Goal: Browse casually: Explore the website without a specific task or goal

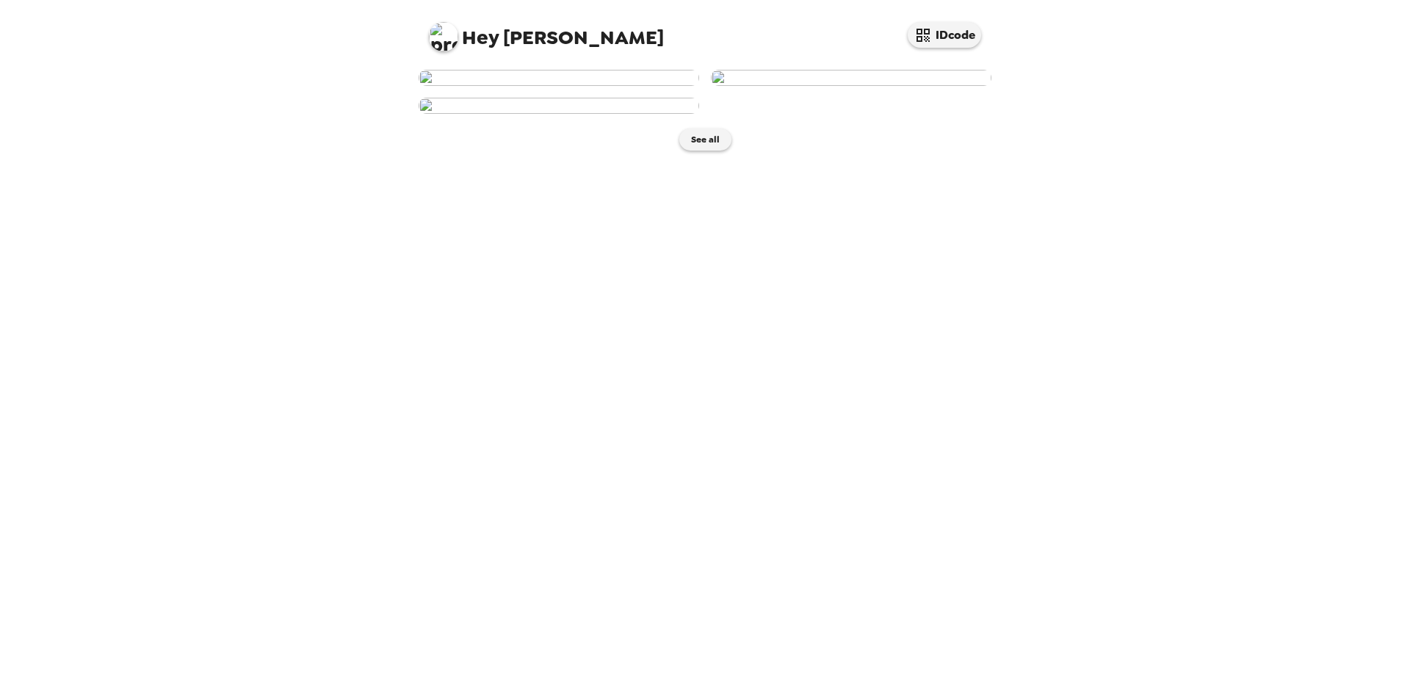
scroll to position [134, 0]
click at [698, 151] on button "See all" at bounding box center [705, 140] width 52 height 22
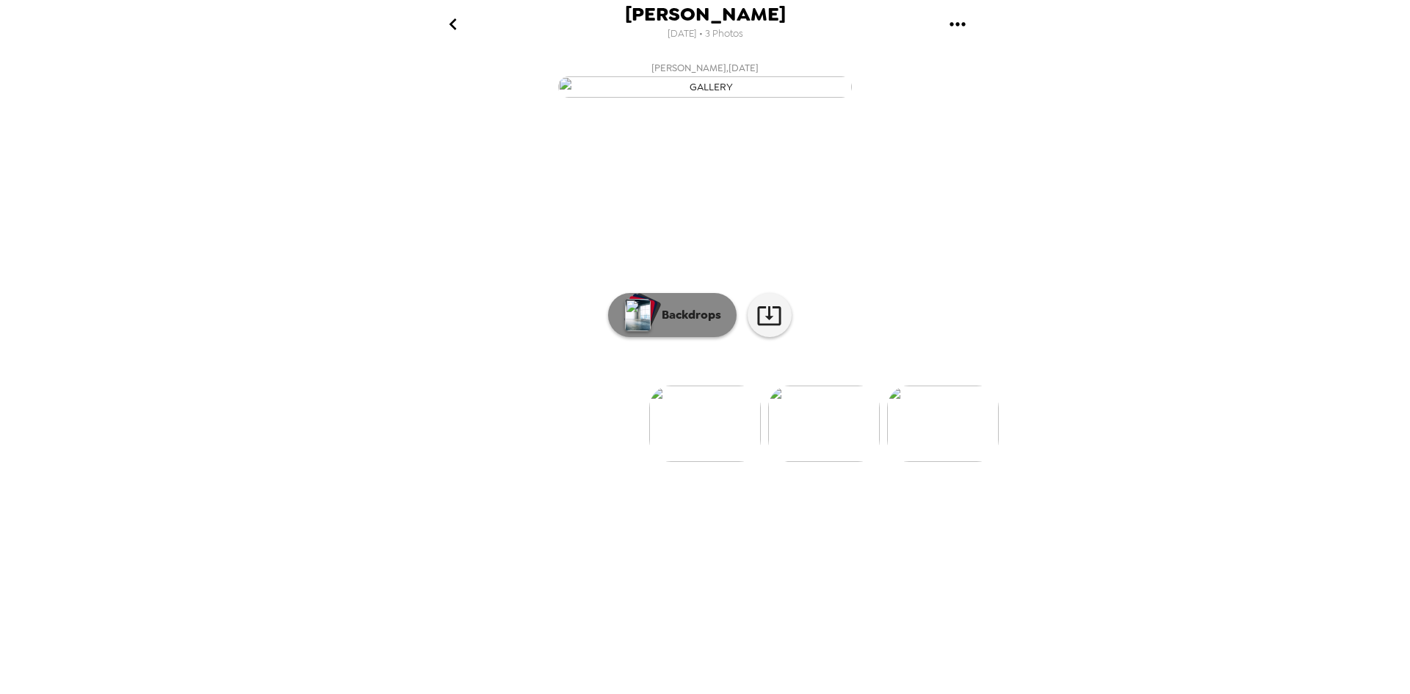
click at [633, 331] on img "button" at bounding box center [638, 315] width 26 height 32
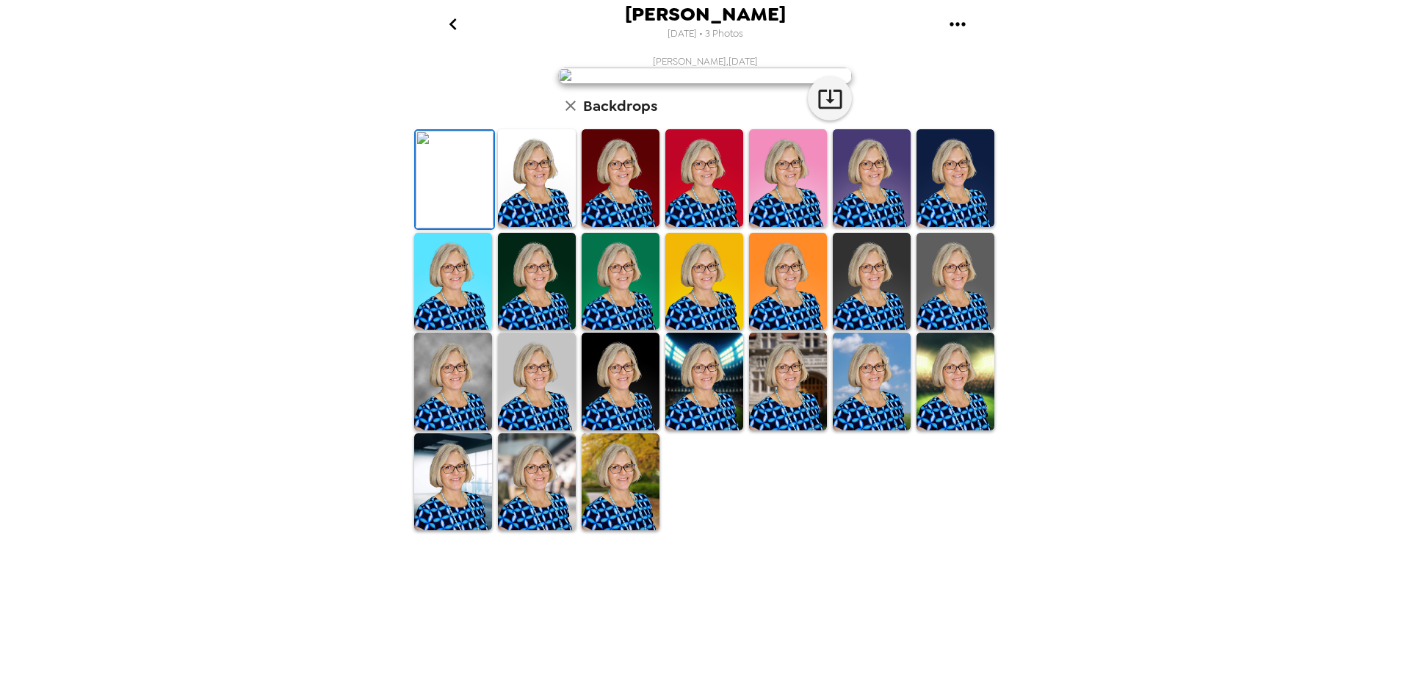
scroll to position [188, 0]
click at [875, 227] on img at bounding box center [872, 178] width 78 height 98
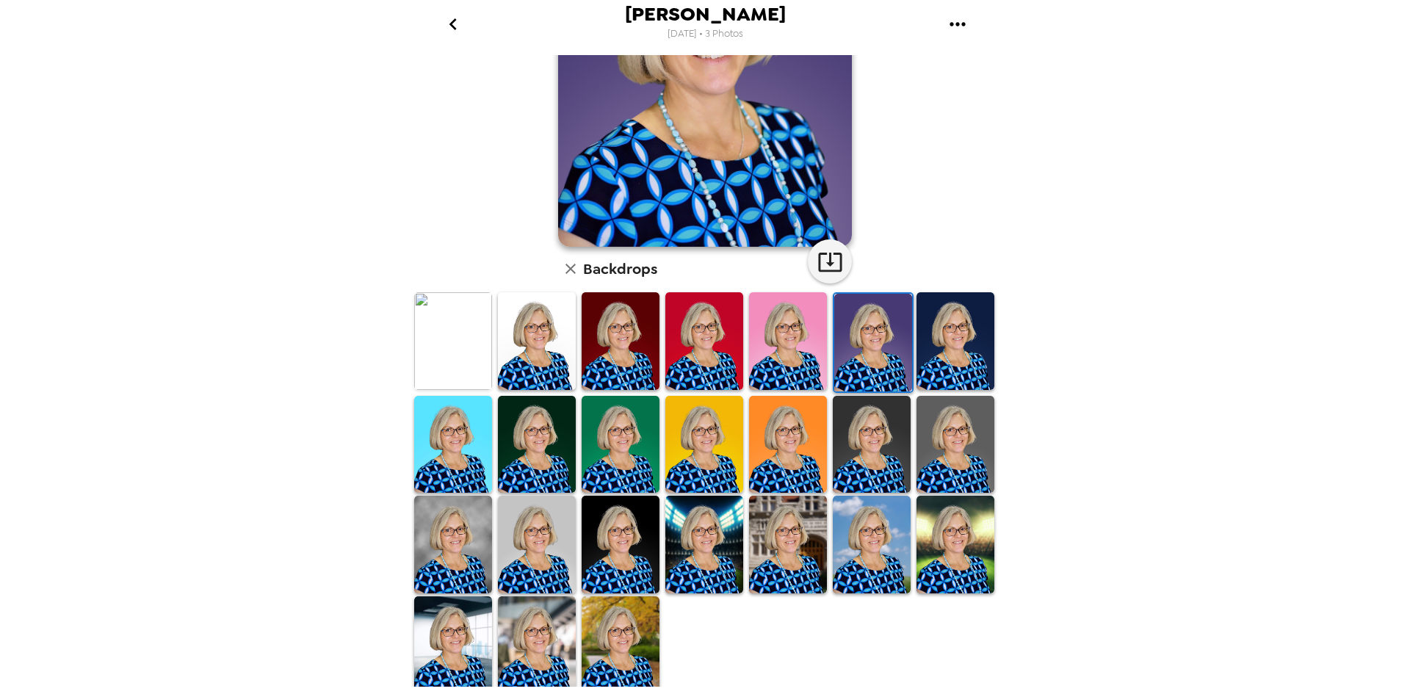
click at [946, 347] on img at bounding box center [956, 341] width 78 height 98
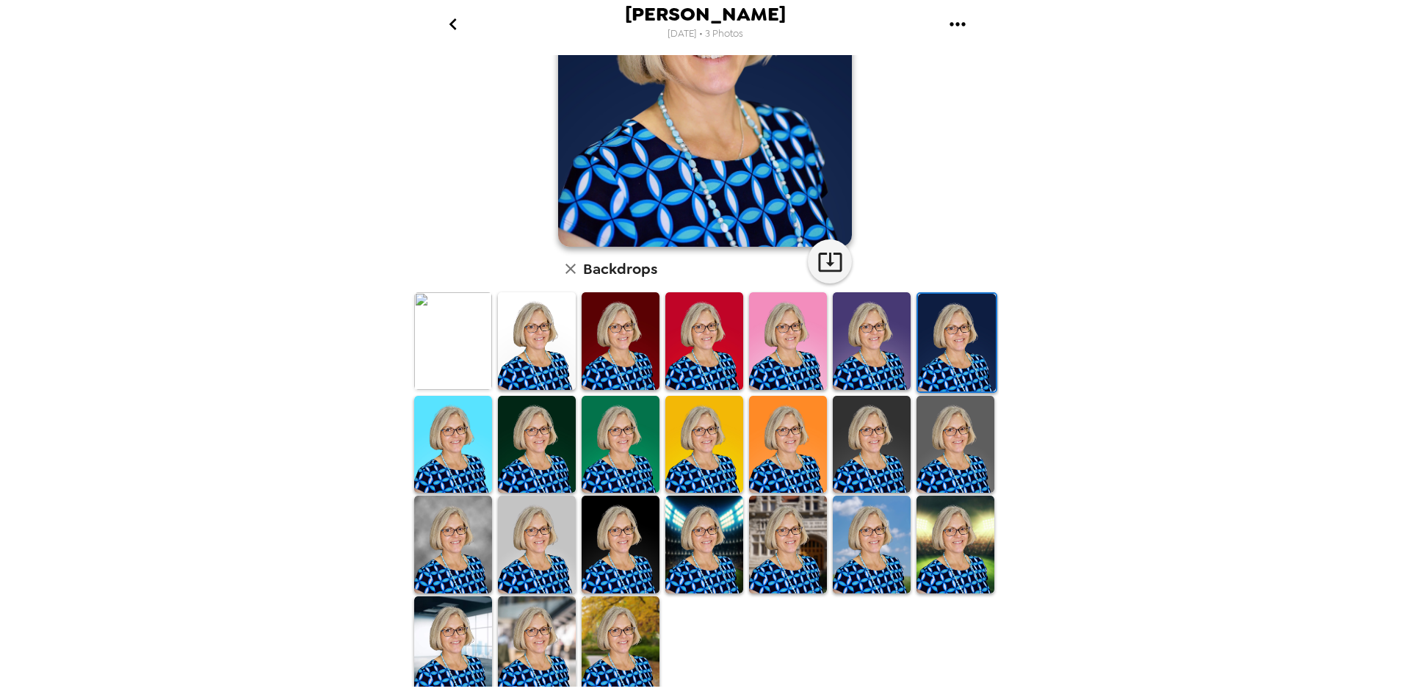
click at [866, 548] on img at bounding box center [872, 545] width 78 height 98
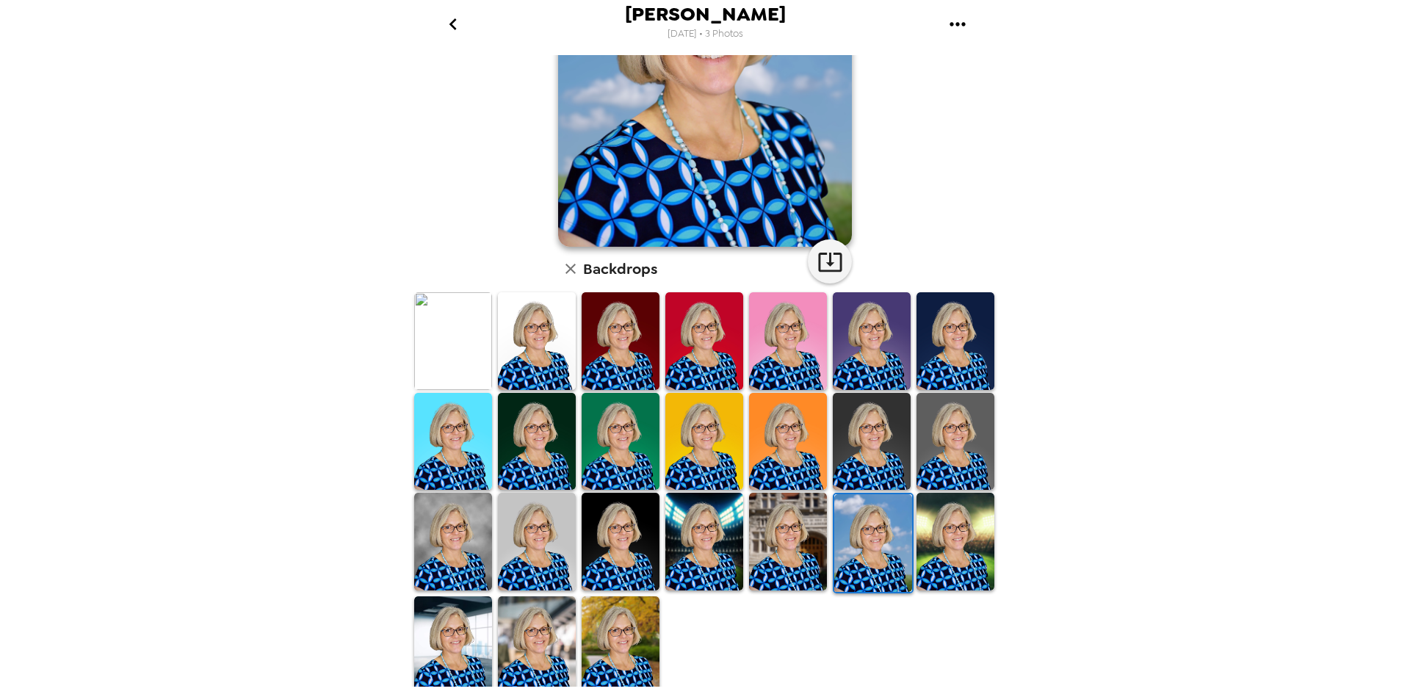
click at [934, 558] on img at bounding box center [956, 542] width 78 height 98
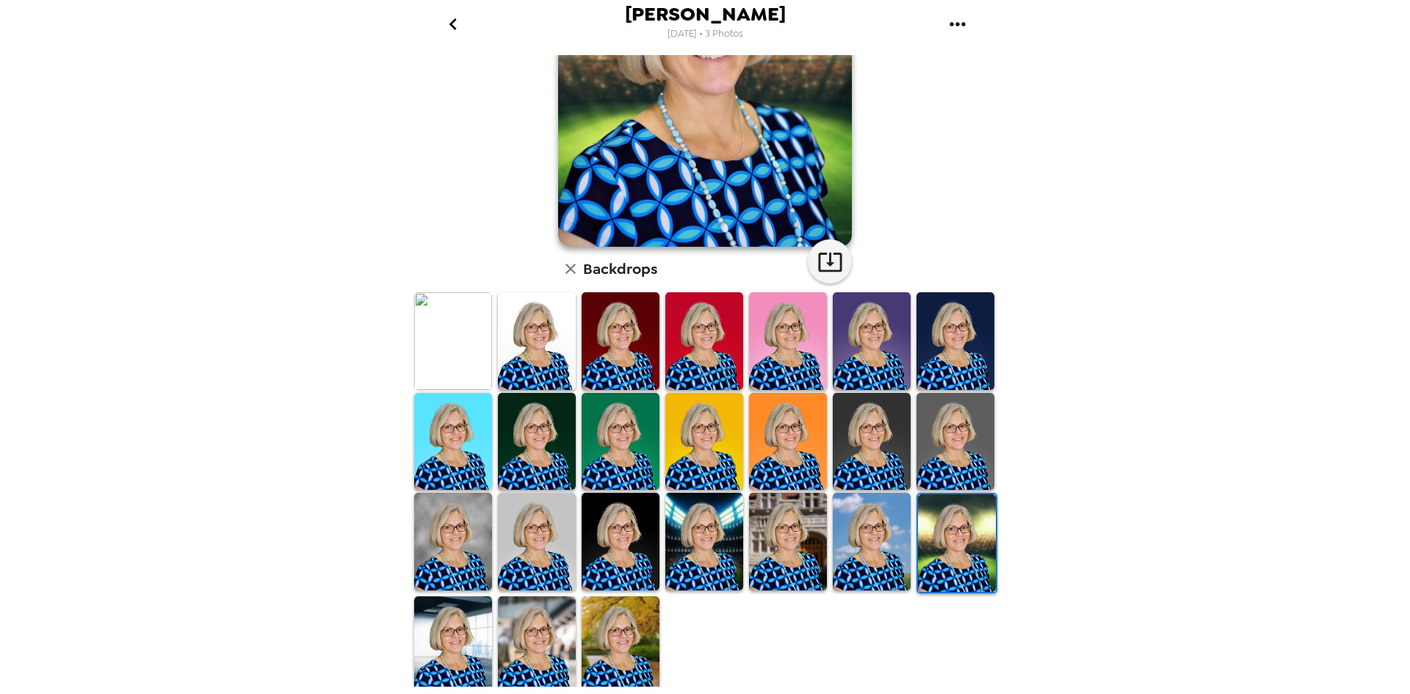
click at [629, 651] on img at bounding box center [621, 645] width 78 height 98
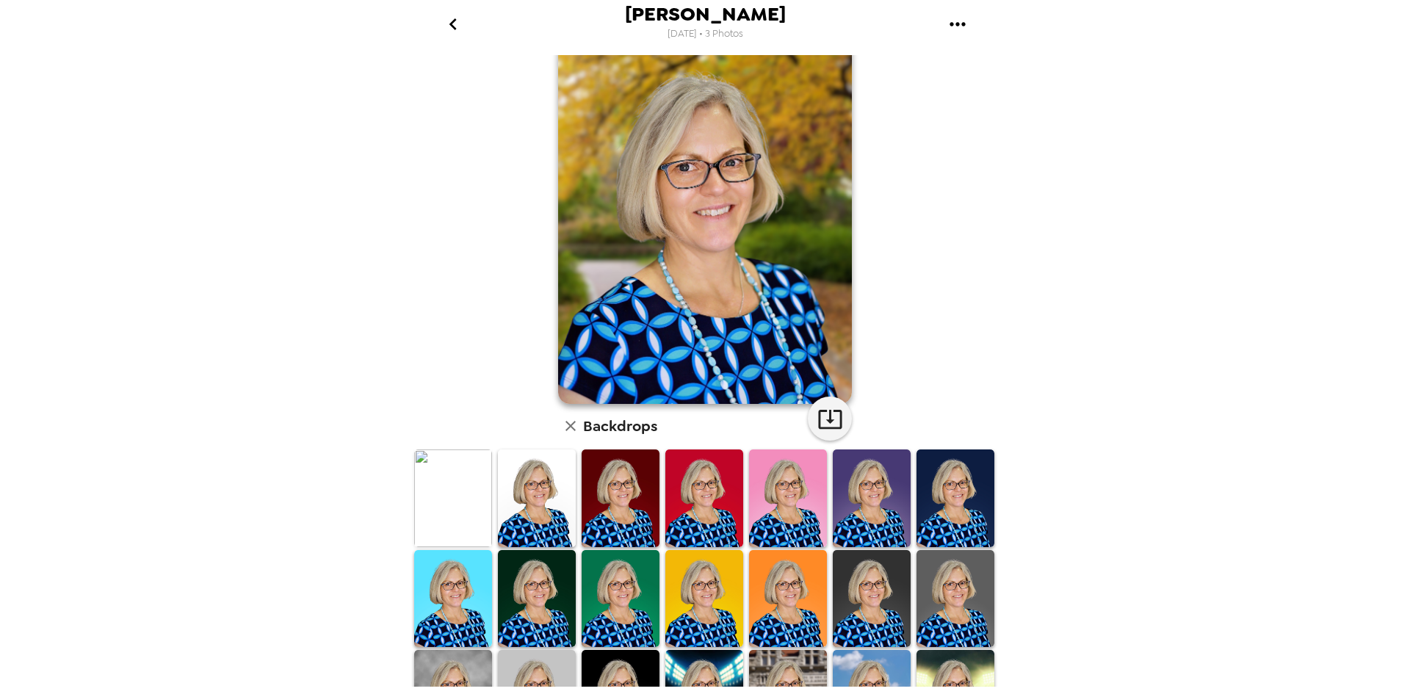
scroll to position [0, 0]
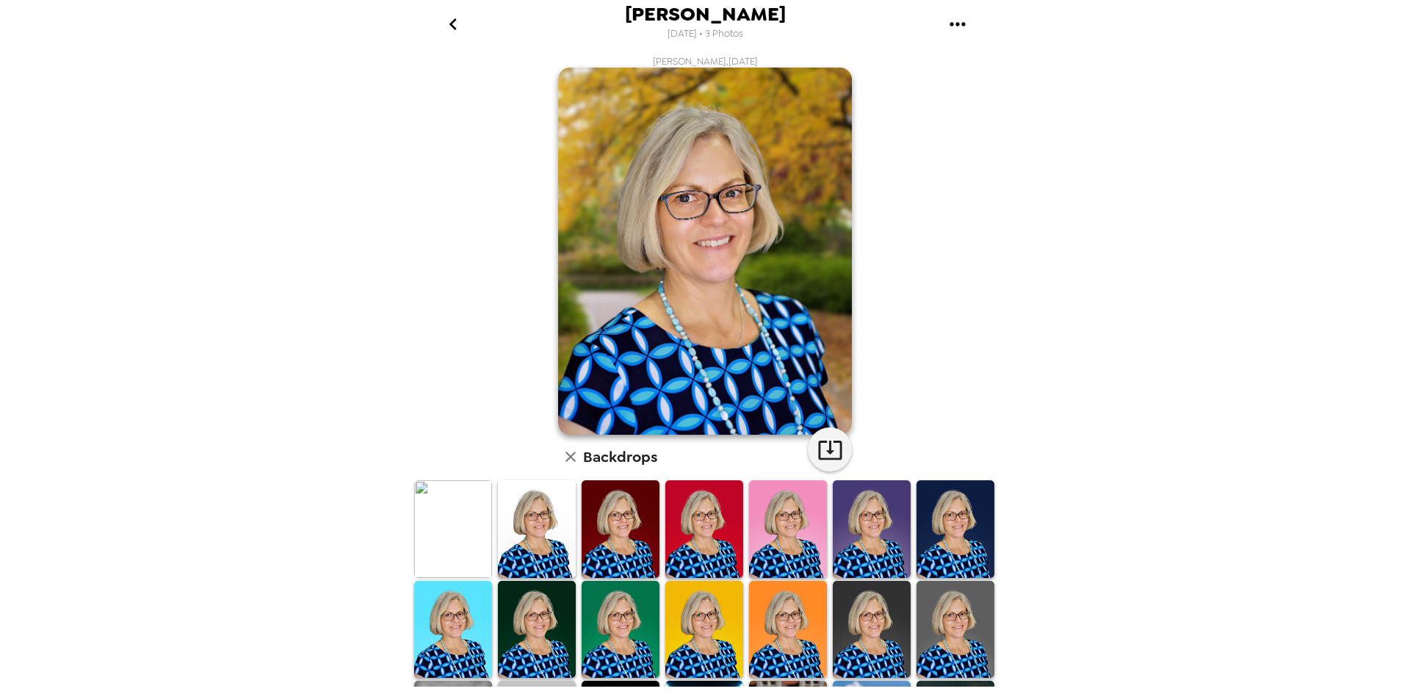
click at [532, 637] on img at bounding box center [537, 630] width 78 height 98
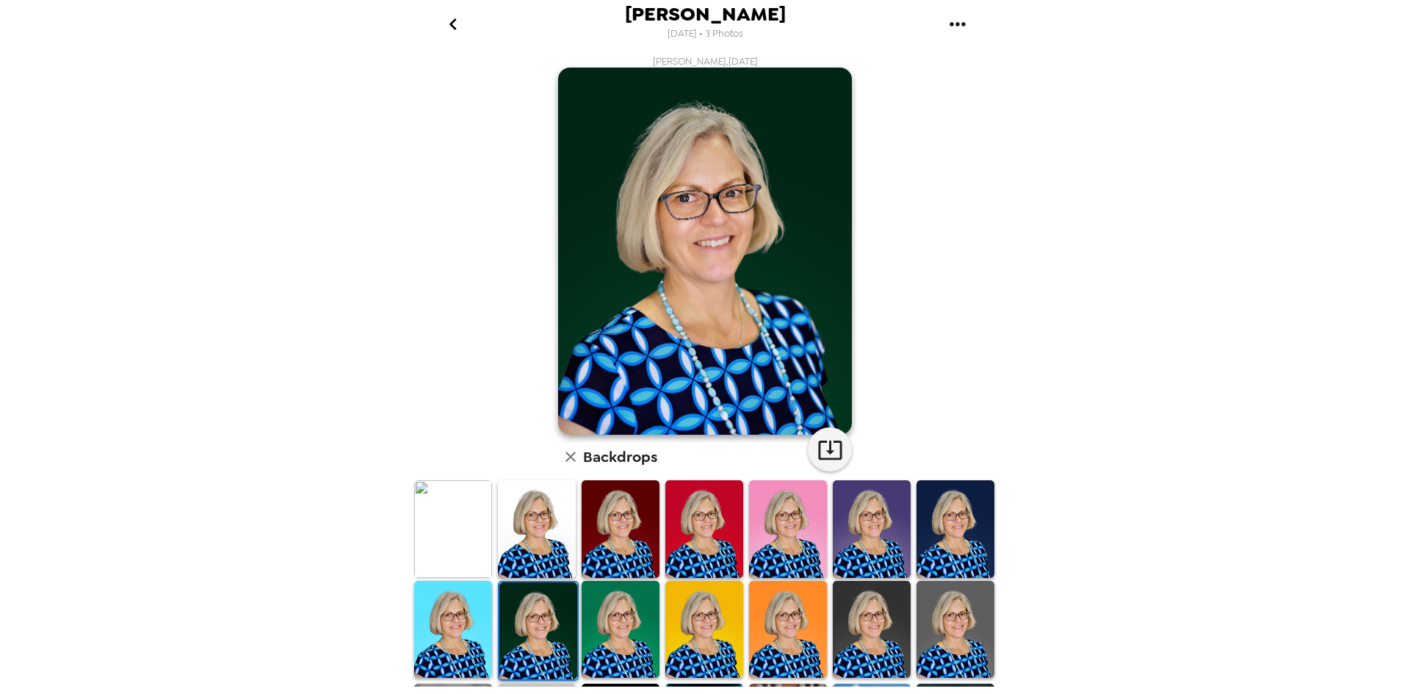
click at [785, 668] on img at bounding box center [788, 630] width 78 height 98
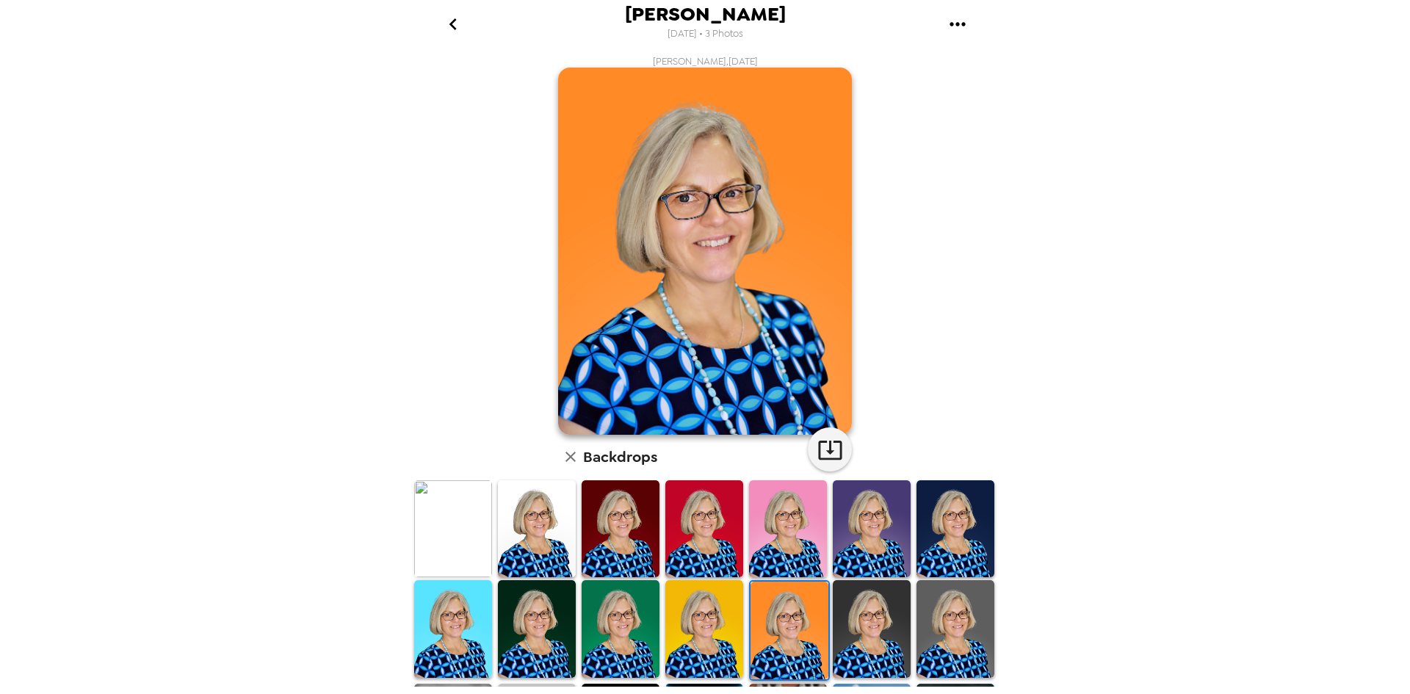
click at [554, 618] on img at bounding box center [537, 628] width 78 height 97
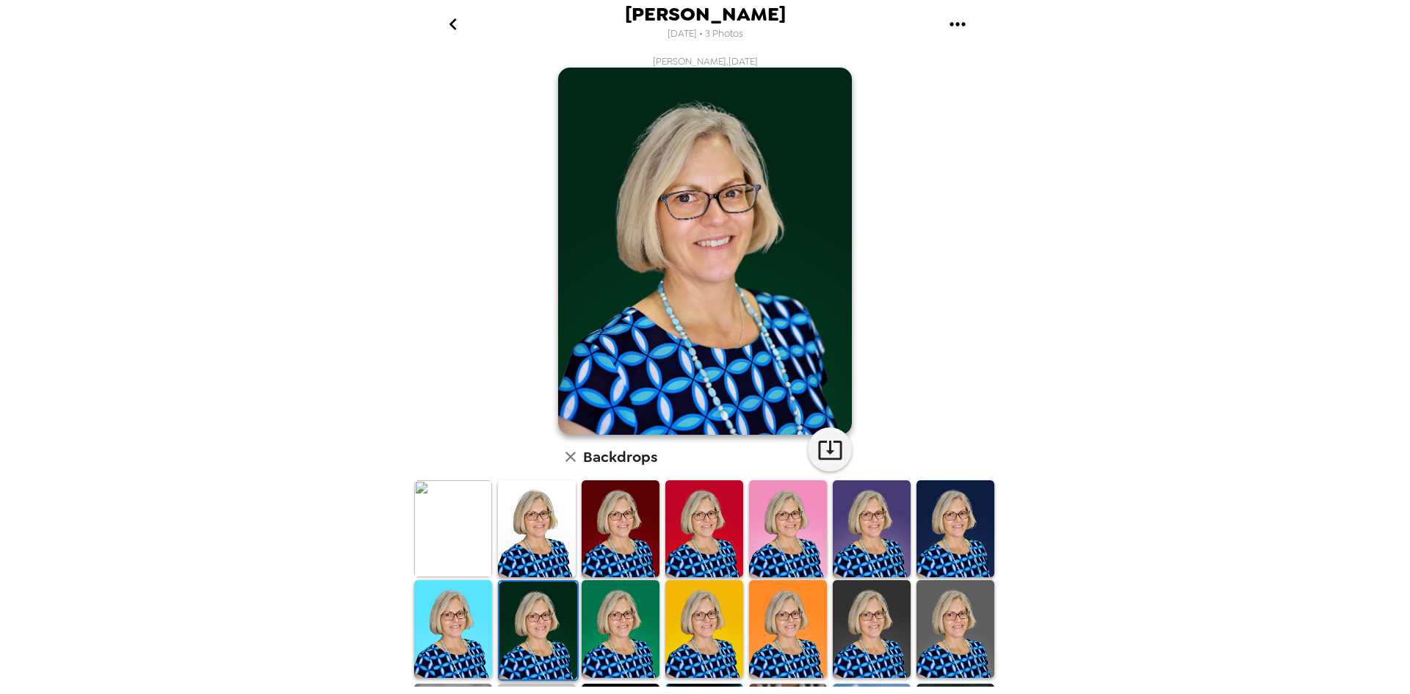
click at [445, 522] on img at bounding box center [453, 528] width 78 height 97
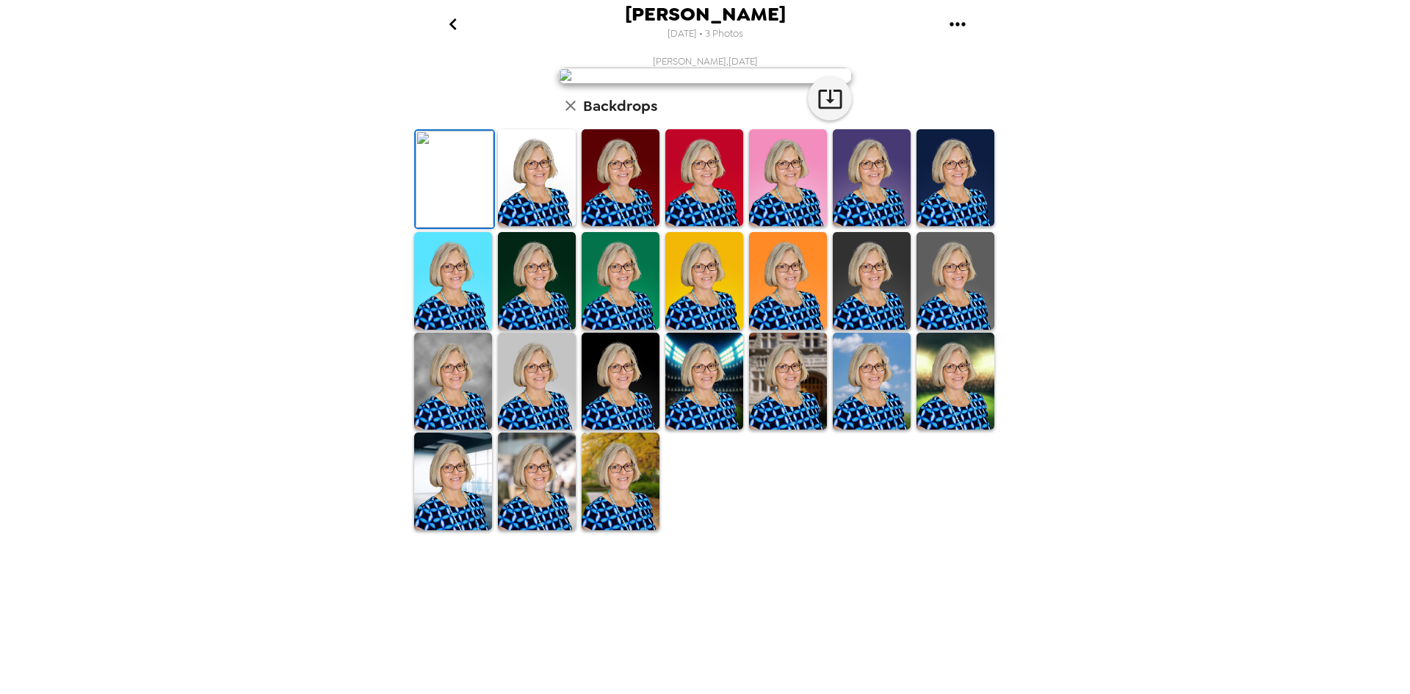
scroll to position [147, 0]
click at [858, 430] on img at bounding box center [872, 381] width 78 height 97
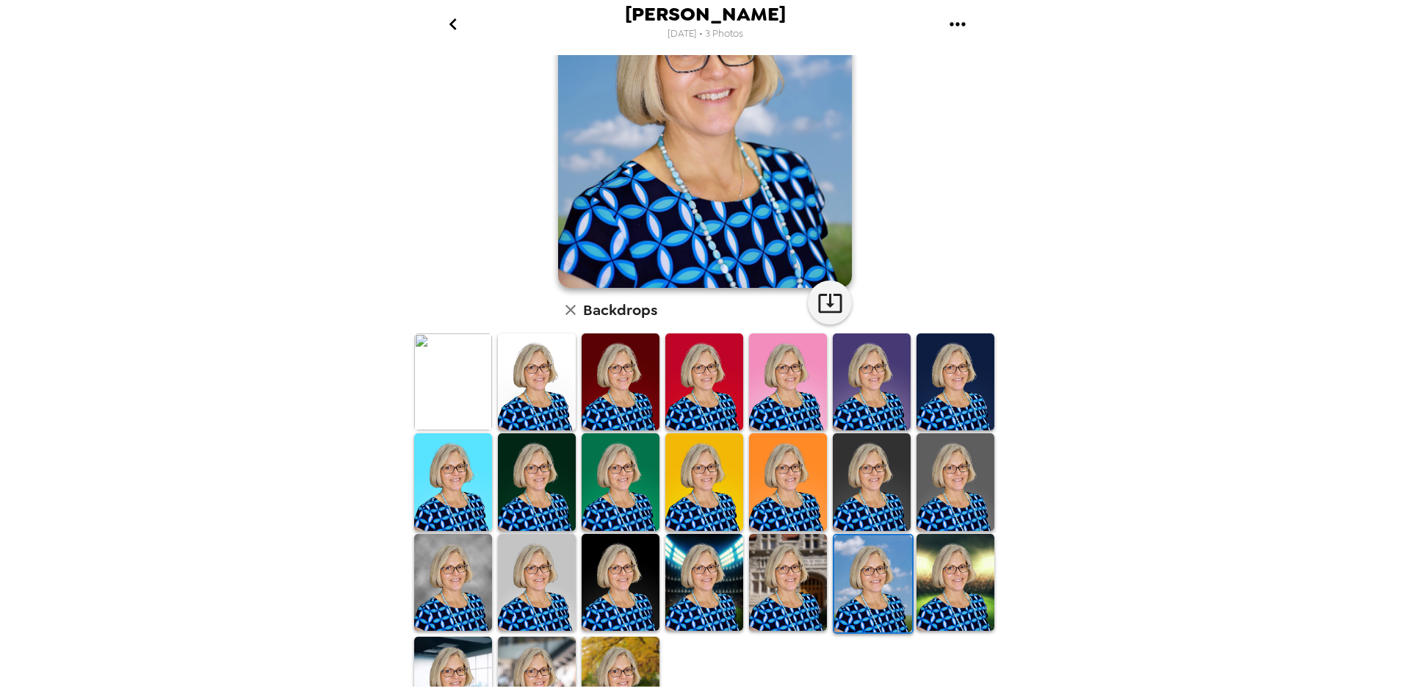
click at [637, 654] on img at bounding box center [621, 685] width 78 height 97
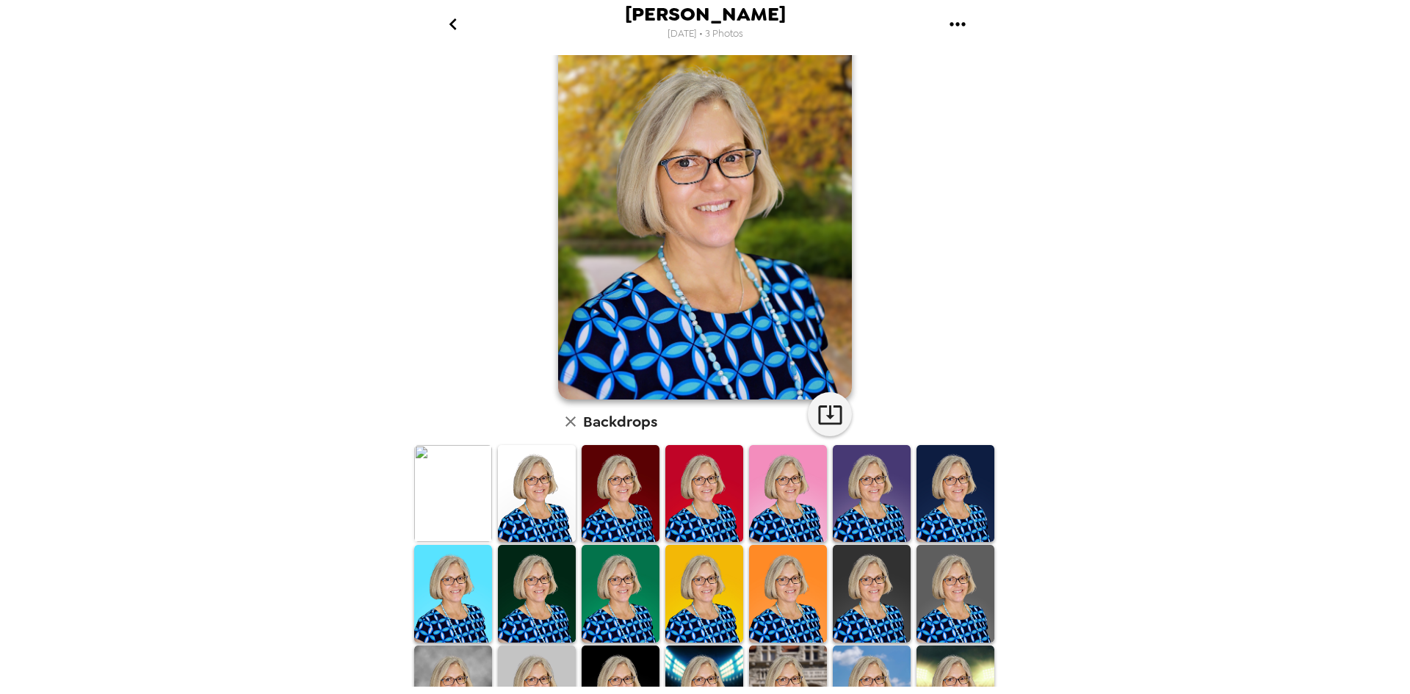
scroll to position [0, 0]
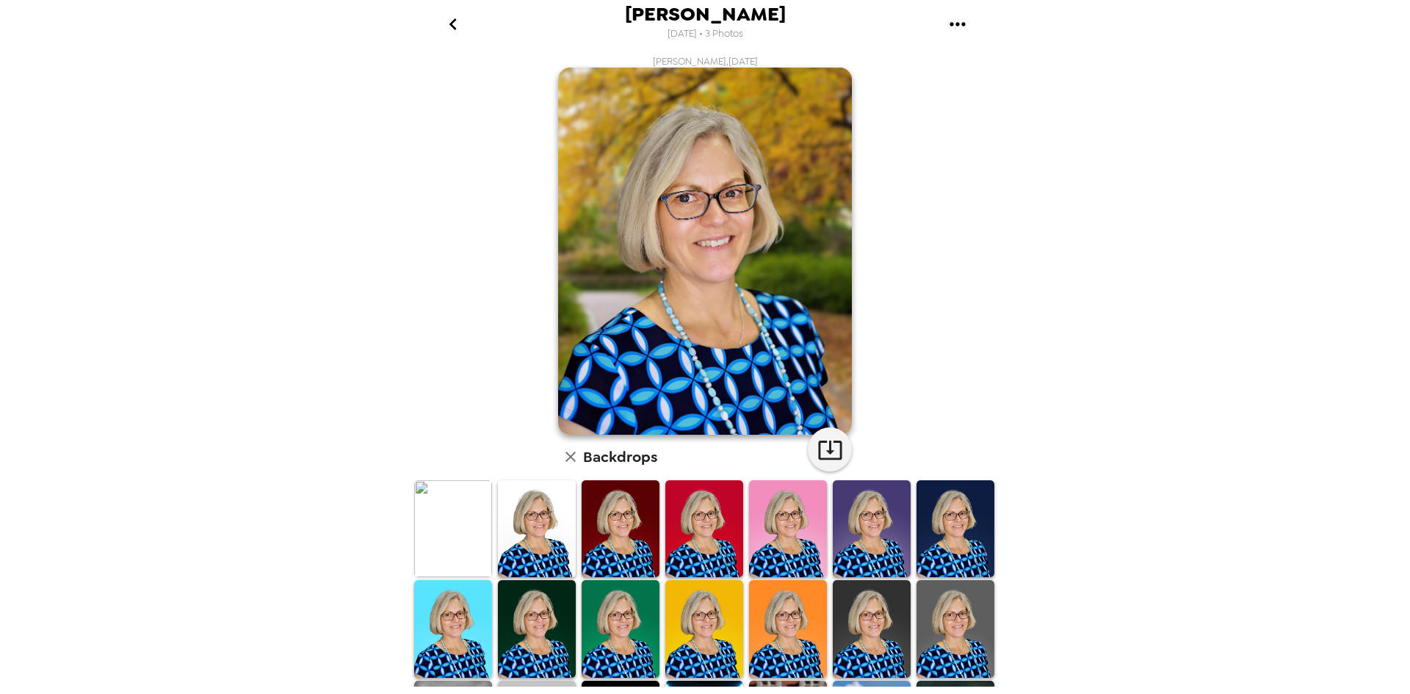
click at [521, 525] on img at bounding box center [537, 528] width 78 height 97
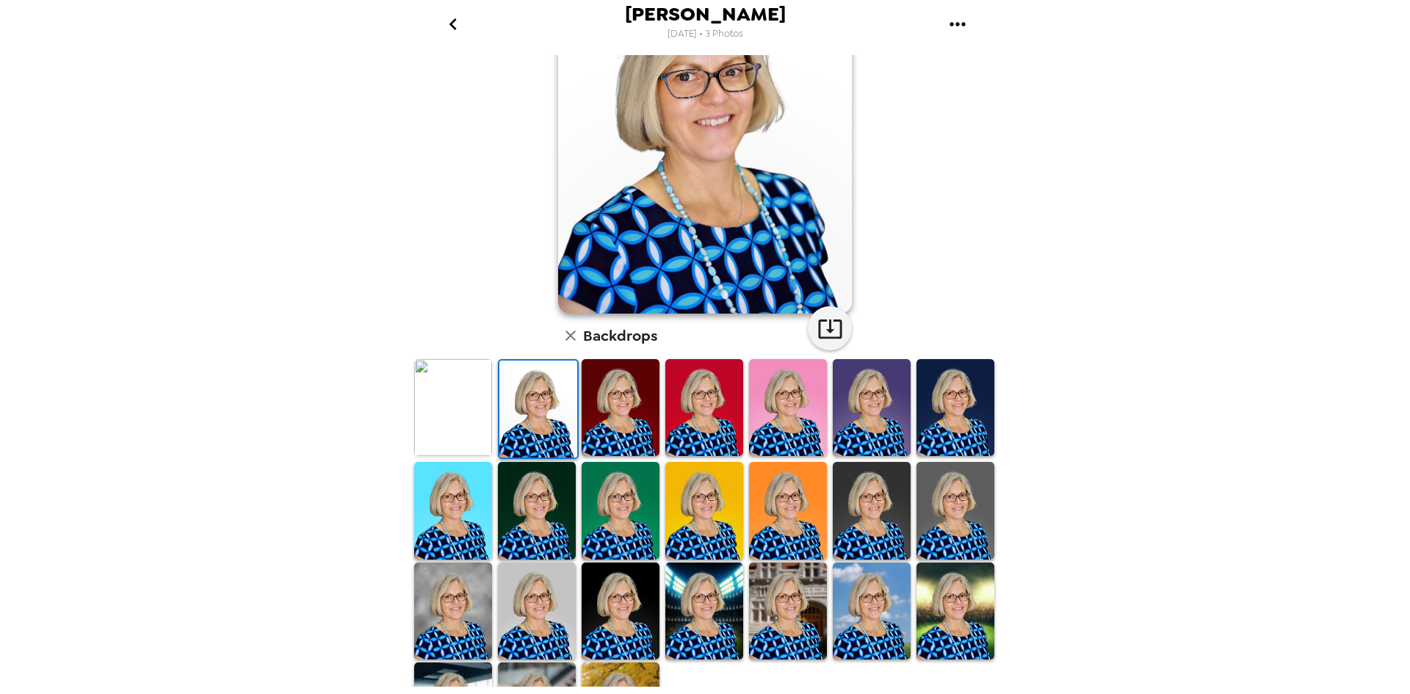
scroll to position [147, 0]
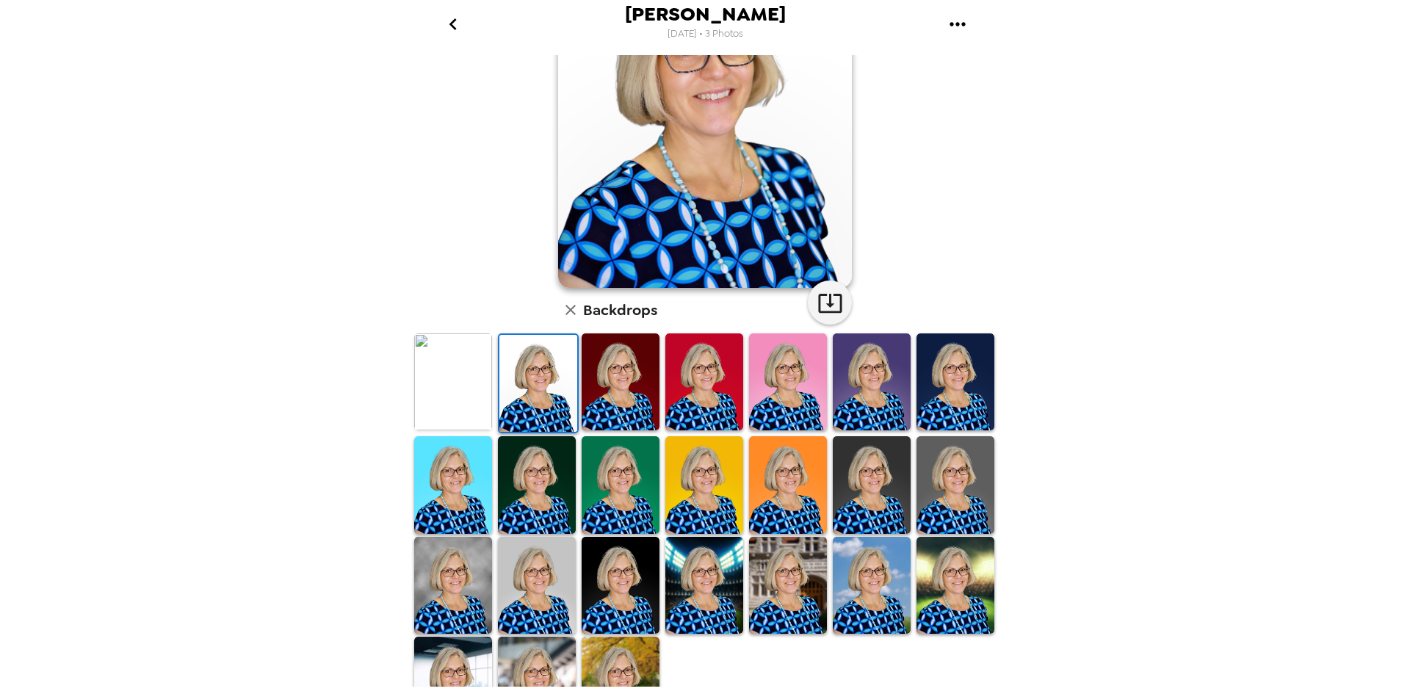
click at [700, 587] on img at bounding box center [704, 585] width 78 height 97
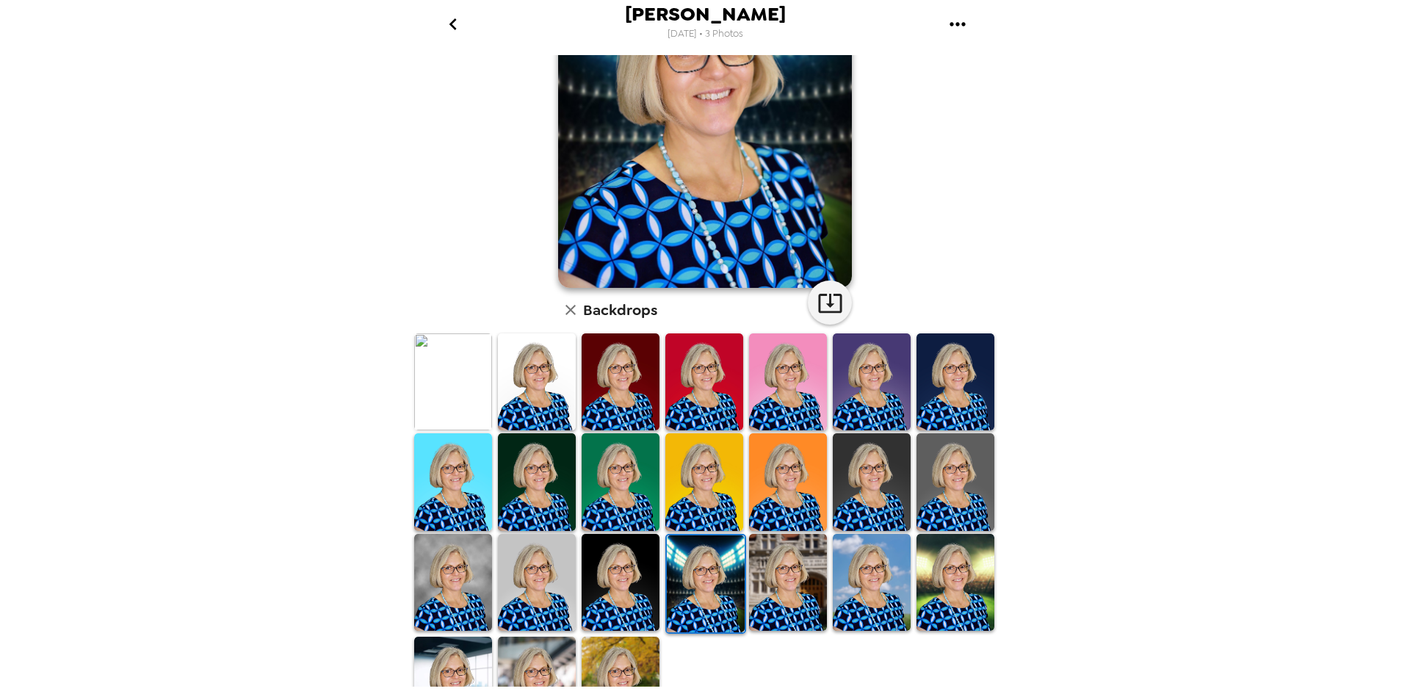
click at [635, 588] on img at bounding box center [621, 582] width 78 height 97
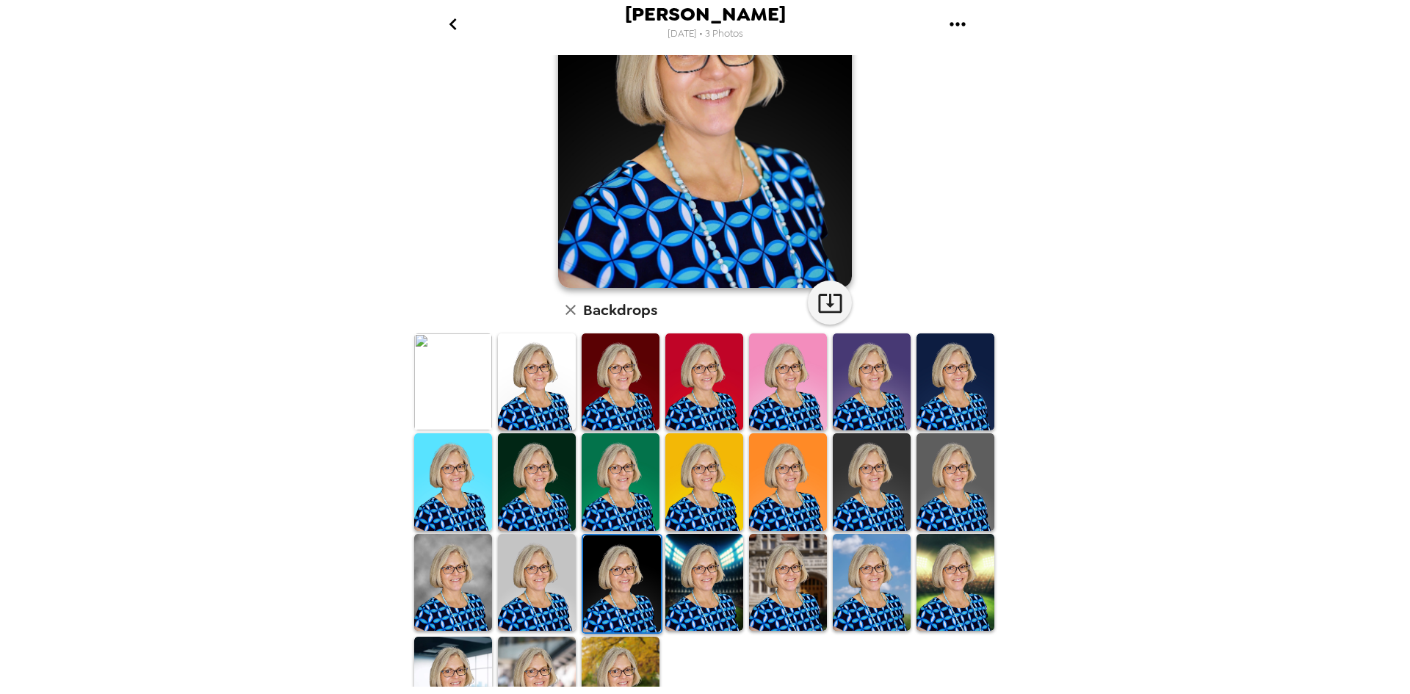
click at [593, 656] on img at bounding box center [621, 685] width 78 height 97
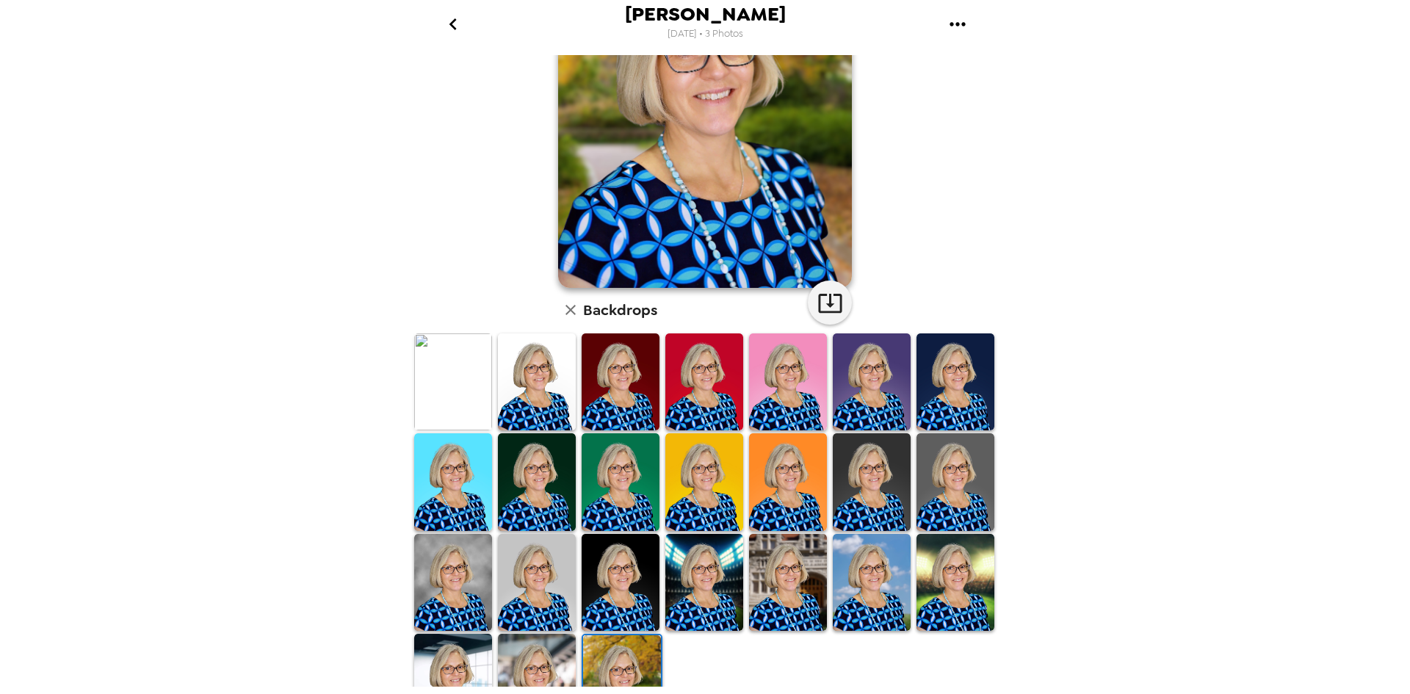
click at [454, 679] on img at bounding box center [453, 682] width 78 height 97
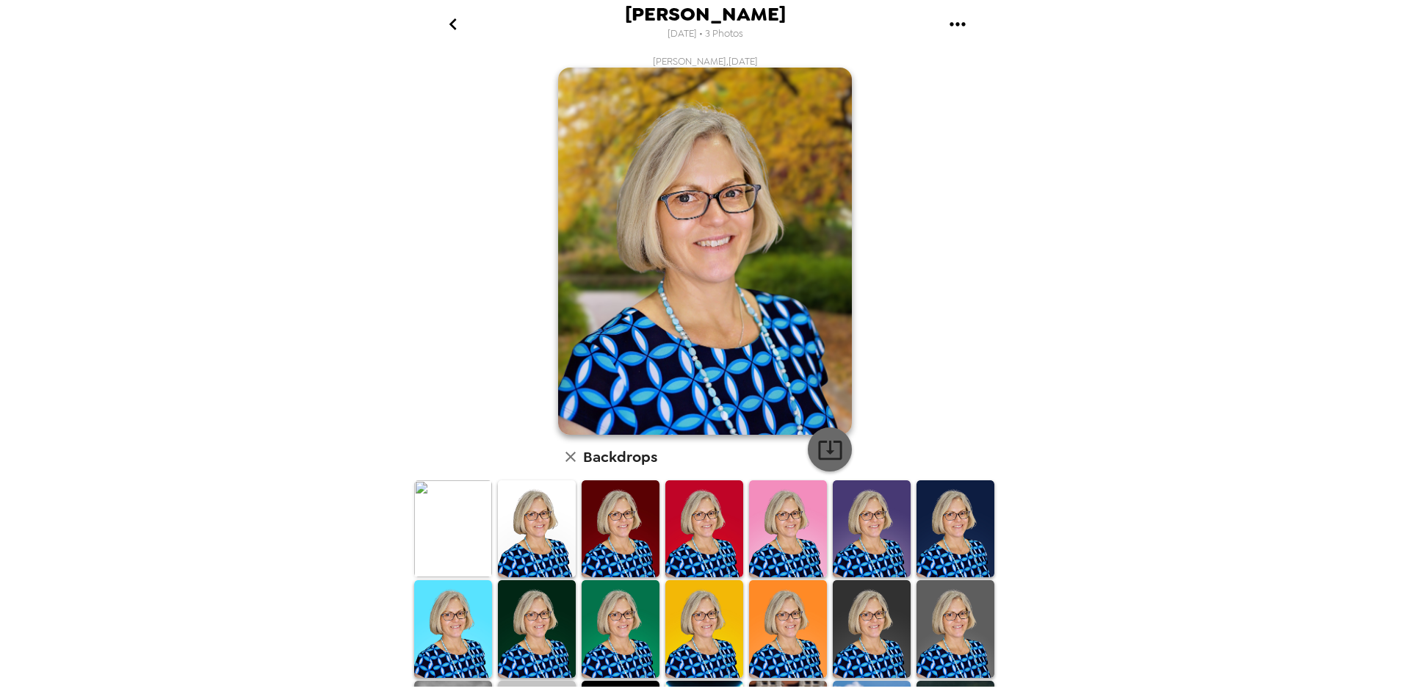
click at [823, 451] on icon "button" at bounding box center [830, 450] width 24 height 19
